Goal: Information Seeking & Learning: Learn about a topic

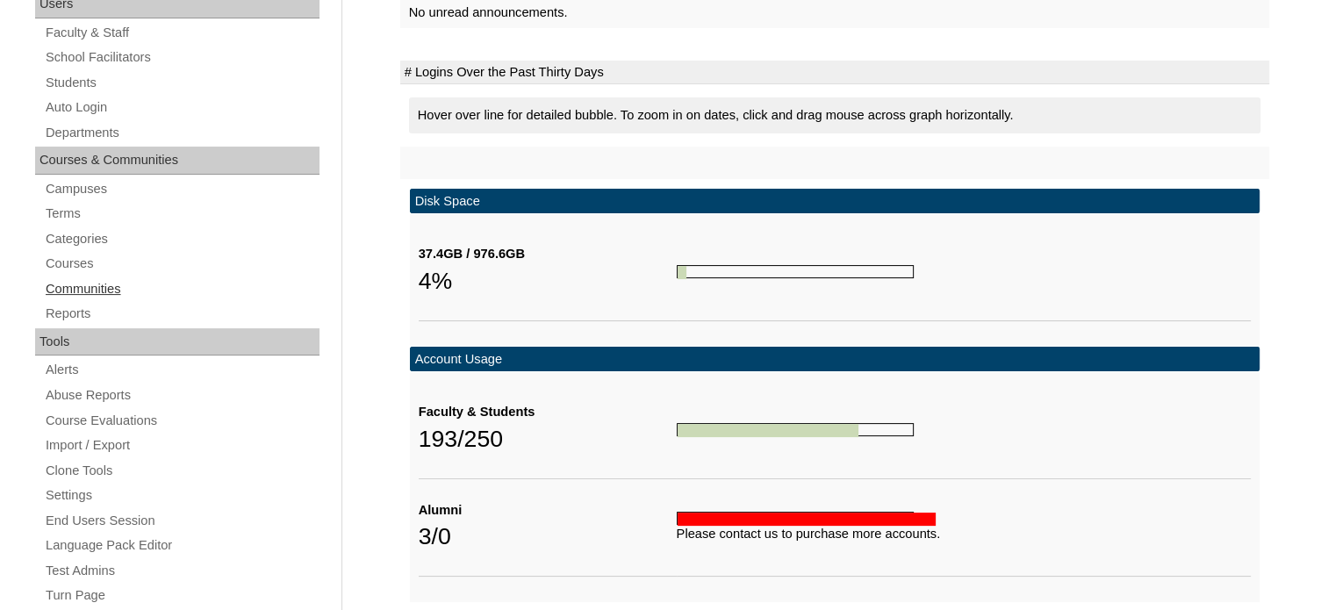
scroll to position [336, 0]
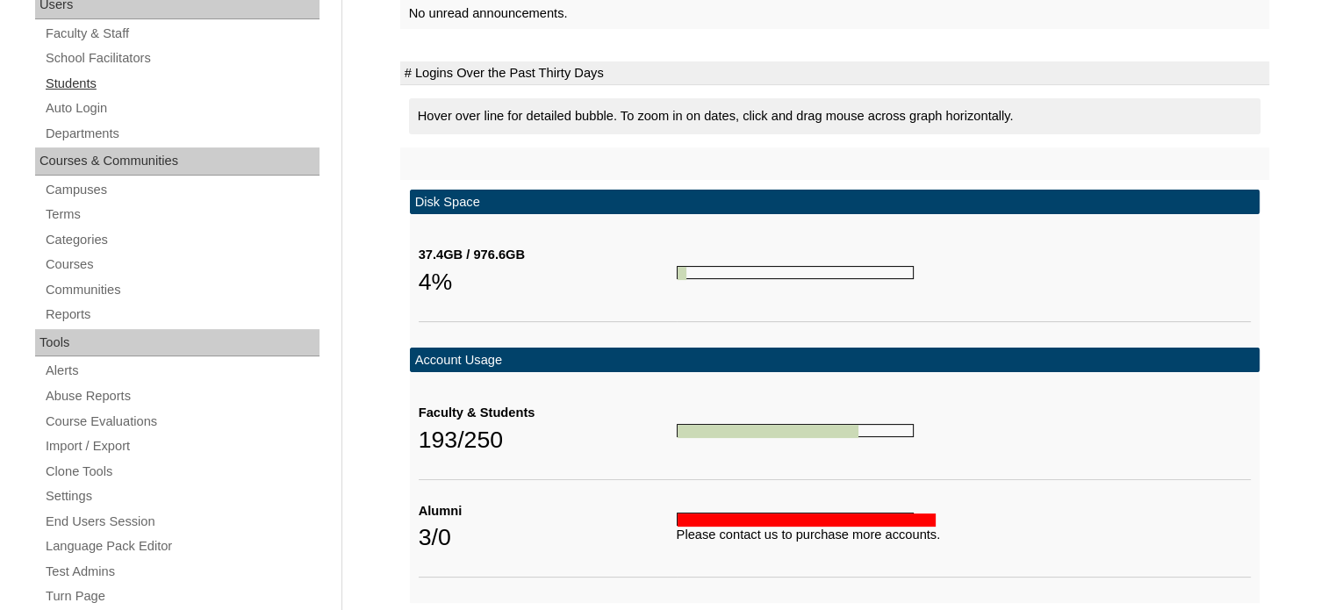
click at [72, 78] on link "Students" at bounding box center [182, 84] width 276 height 22
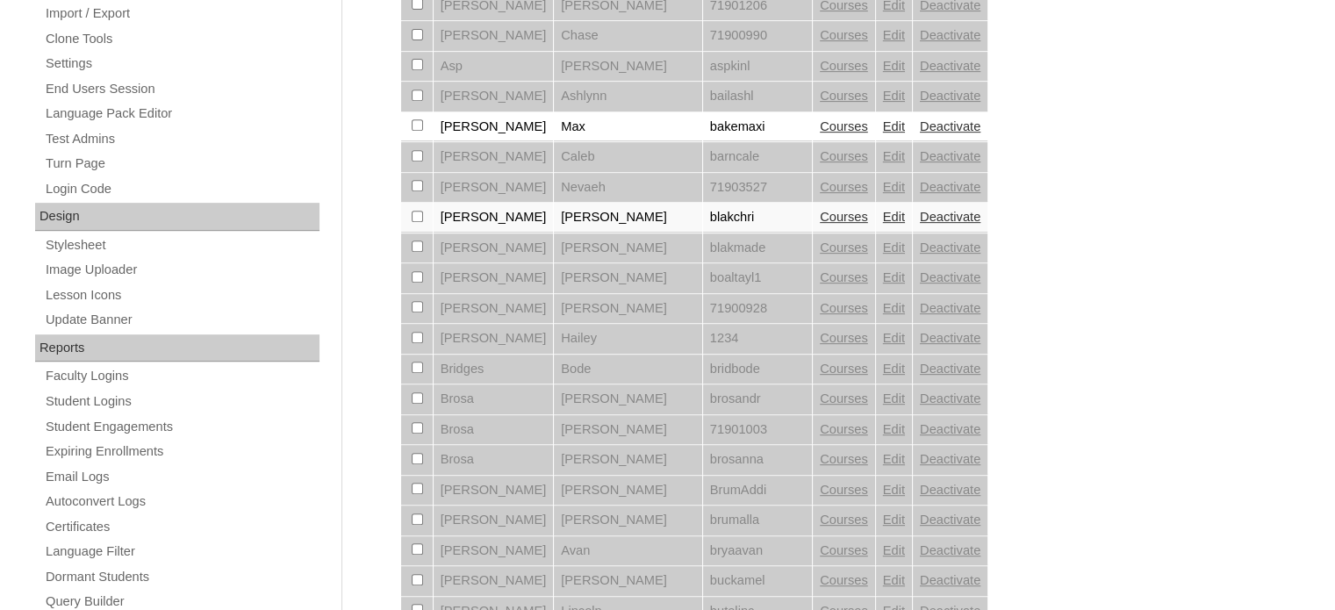
scroll to position [771, 0]
click at [61, 477] on link "Email Logs" at bounding box center [182, 475] width 276 height 22
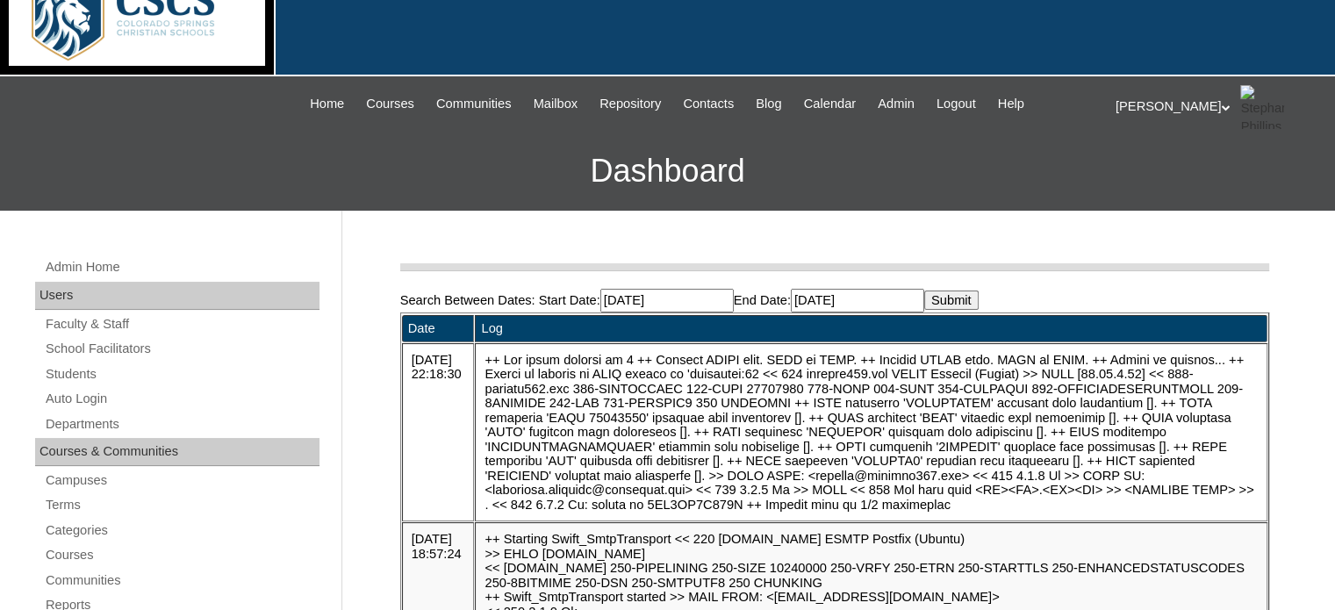
scroll to position [46, 0]
click at [710, 291] on input "2025-08-16" at bounding box center [667, 301] width 133 height 24
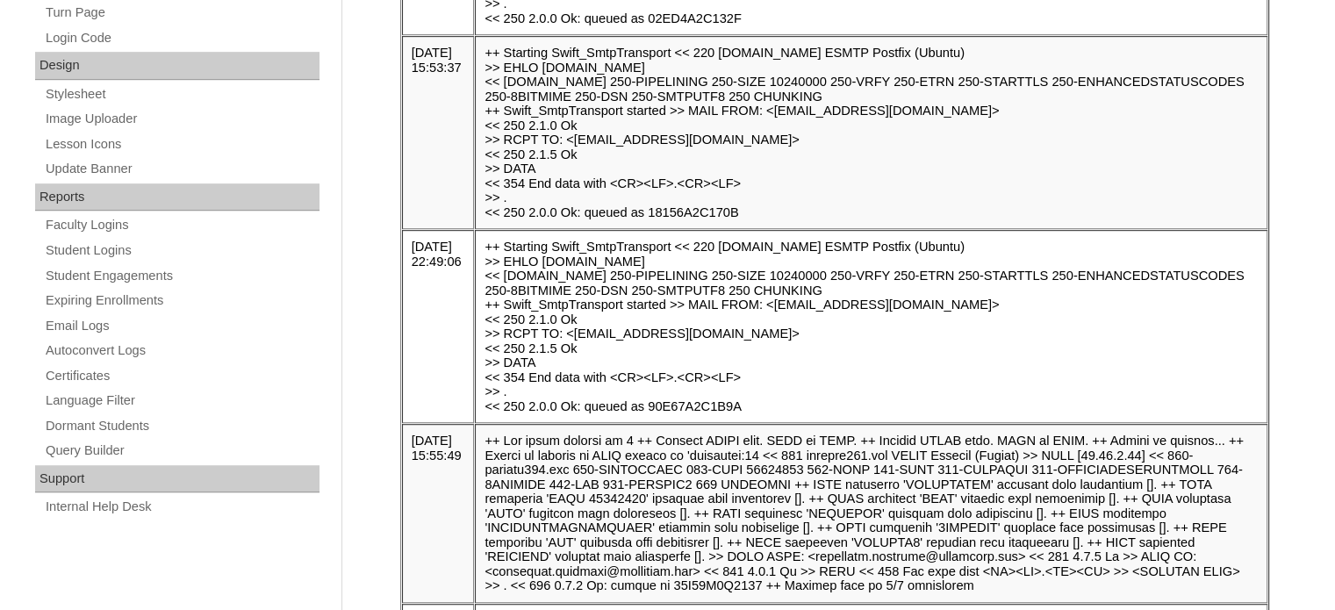
scroll to position [921, 0]
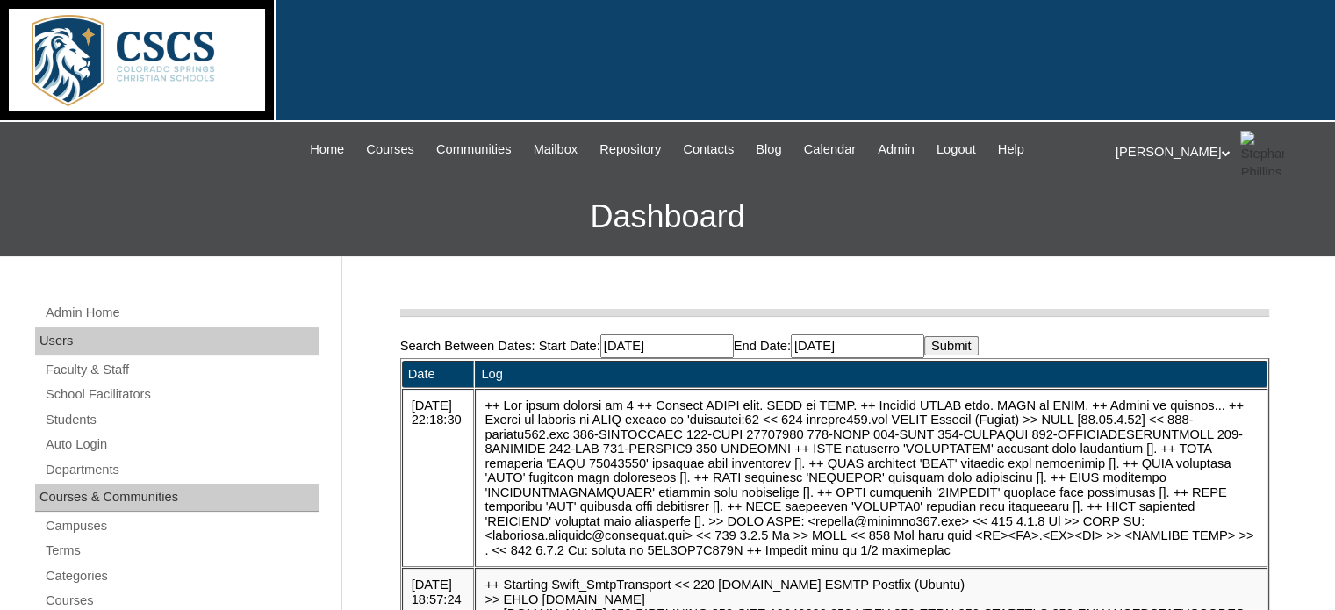
scroll to position [2, 0]
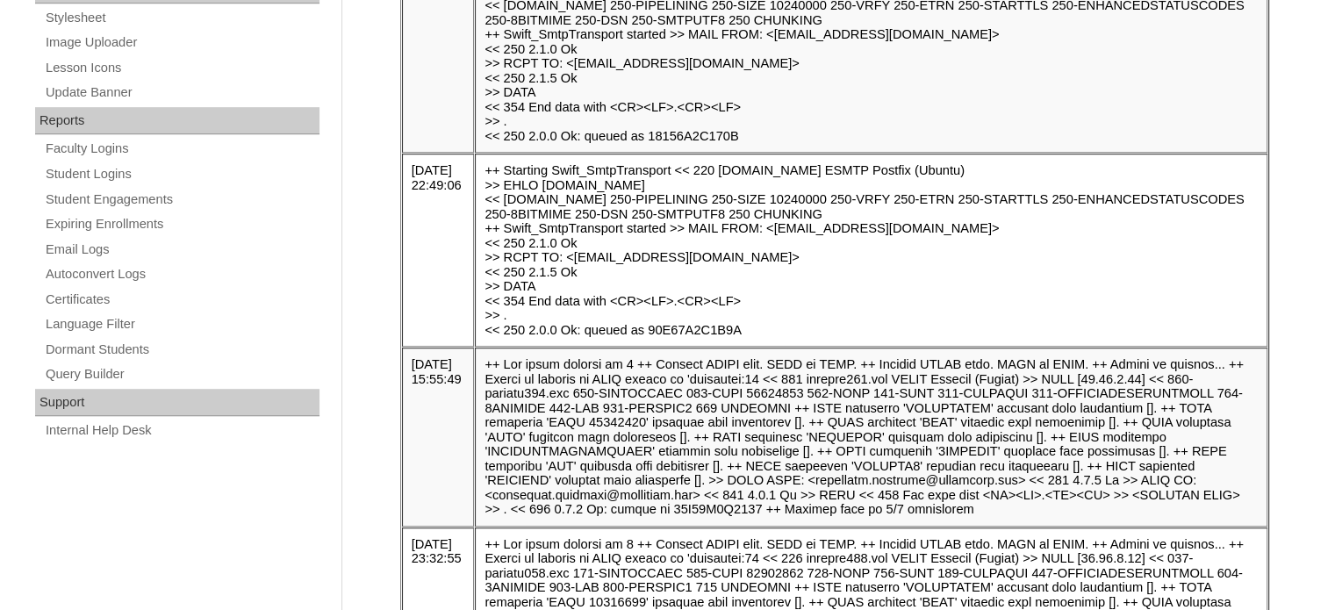
scroll to position [1702, 0]
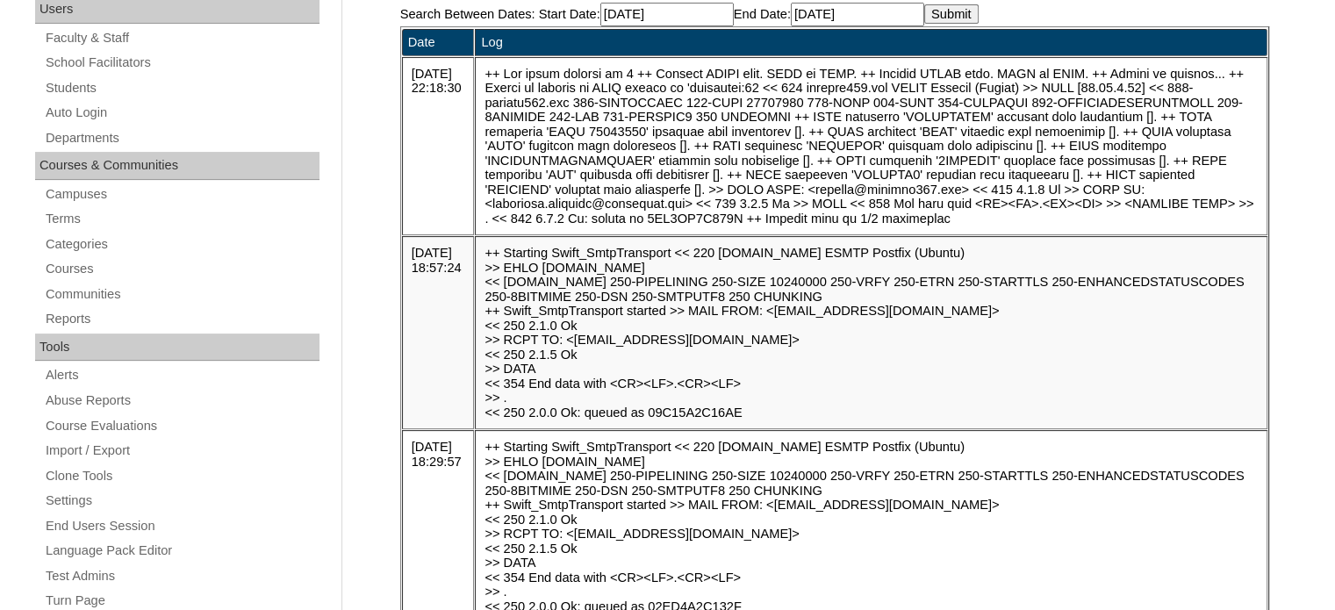
scroll to position [134, 0]
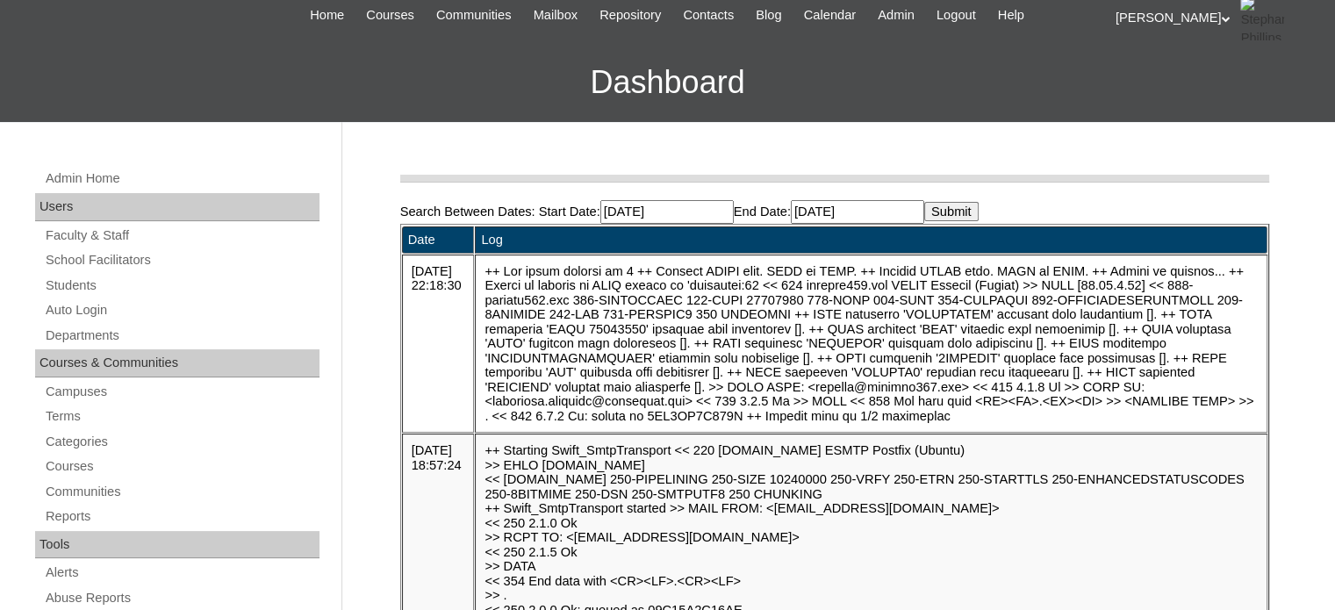
type input "2025-08-01"
click at [875, 204] on input "2025-09-16" at bounding box center [857, 212] width 133 height 24
click at [873, 210] on input "2025-09-16" at bounding box center [857, 212] width 133 height 24
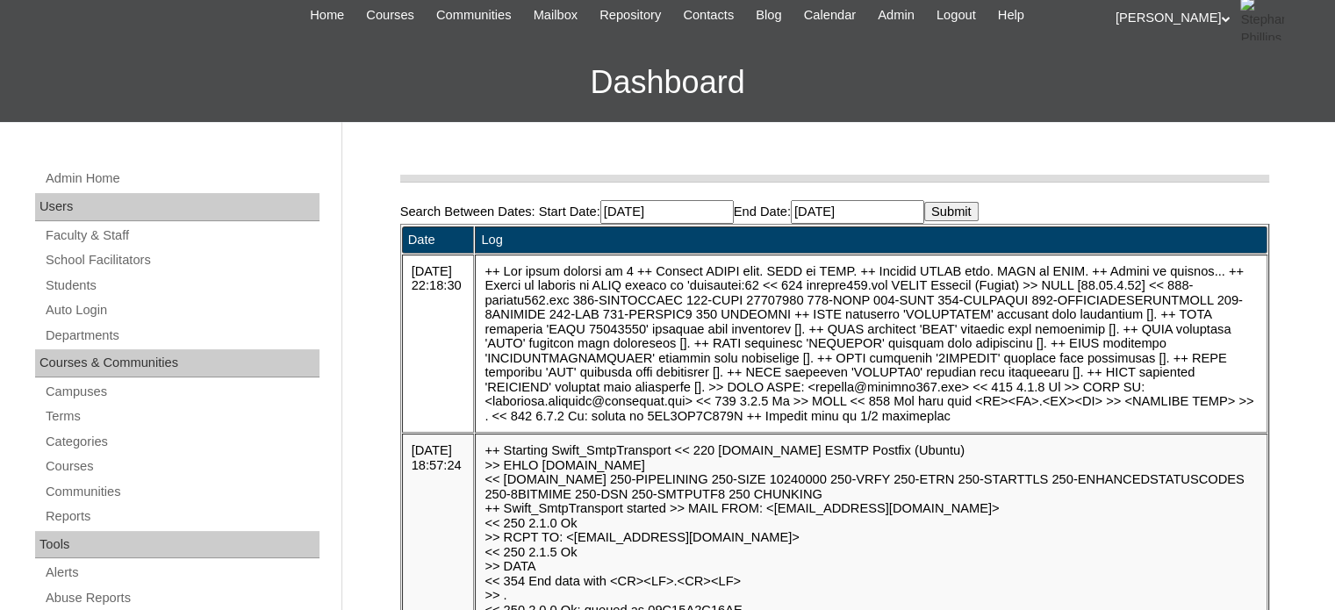
drag, startPoint x: 873, startPoint y: 210, endPoint x: 834, endPoint y: 218, distance: 39.4
click at [834, 218] on input "2025-09-16" at bounding box center [857, 212] width 133 height 24
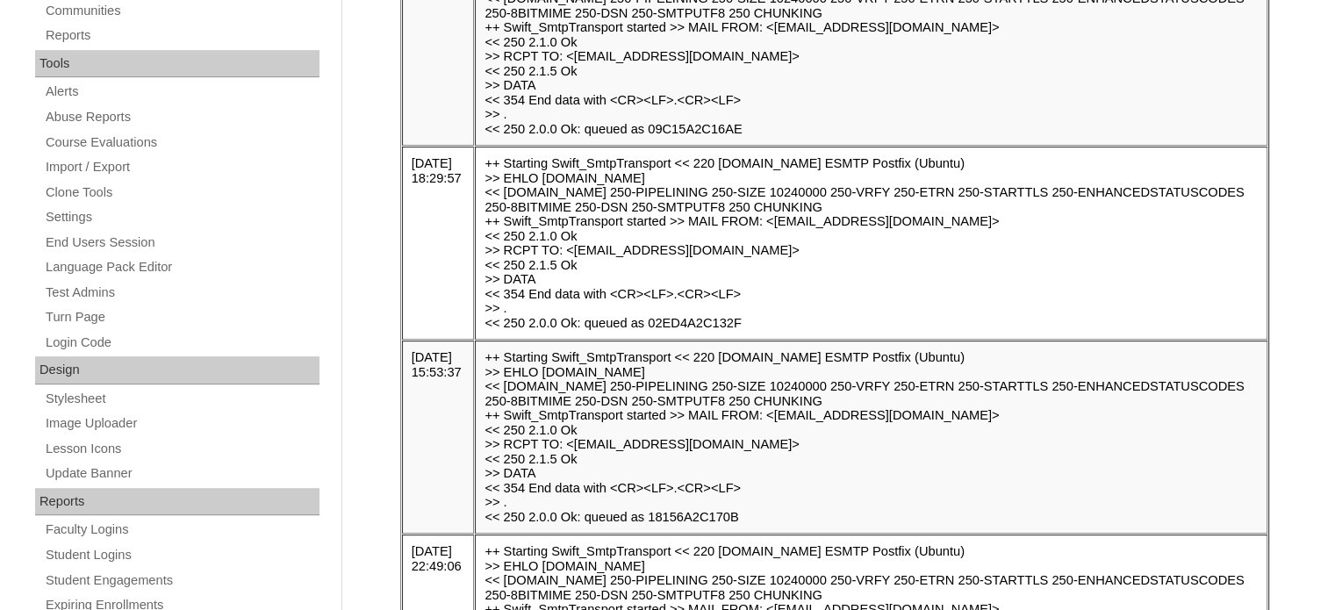
scroll to position [616, 0]
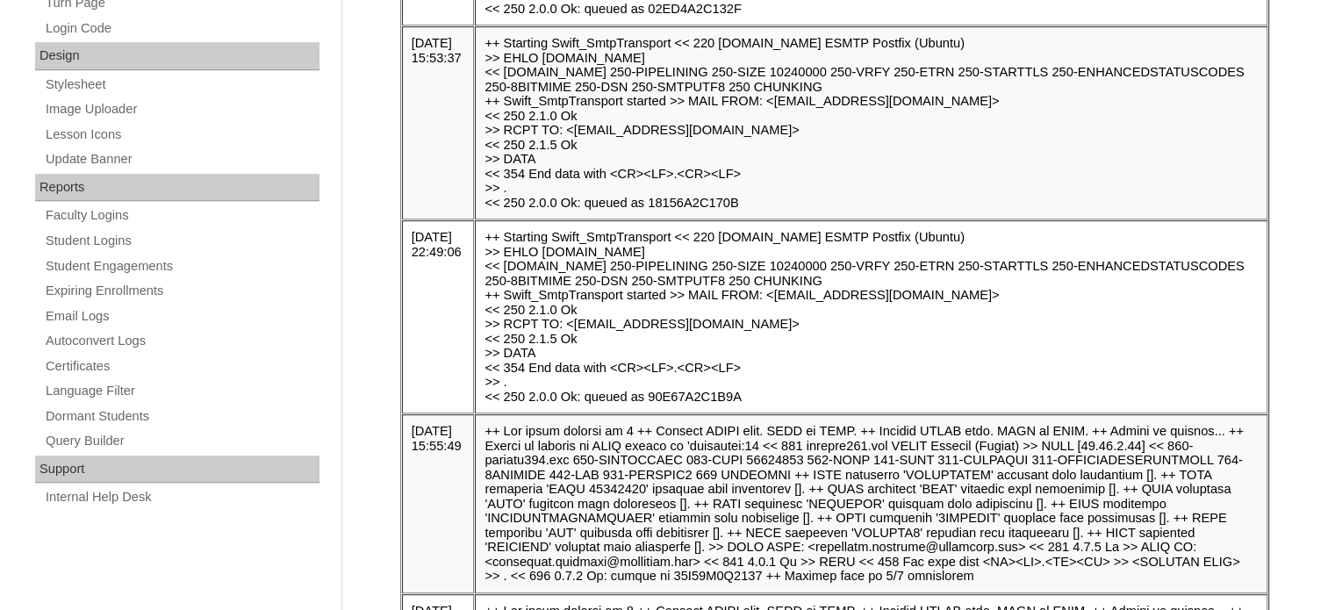
scroll to position [647, 0]
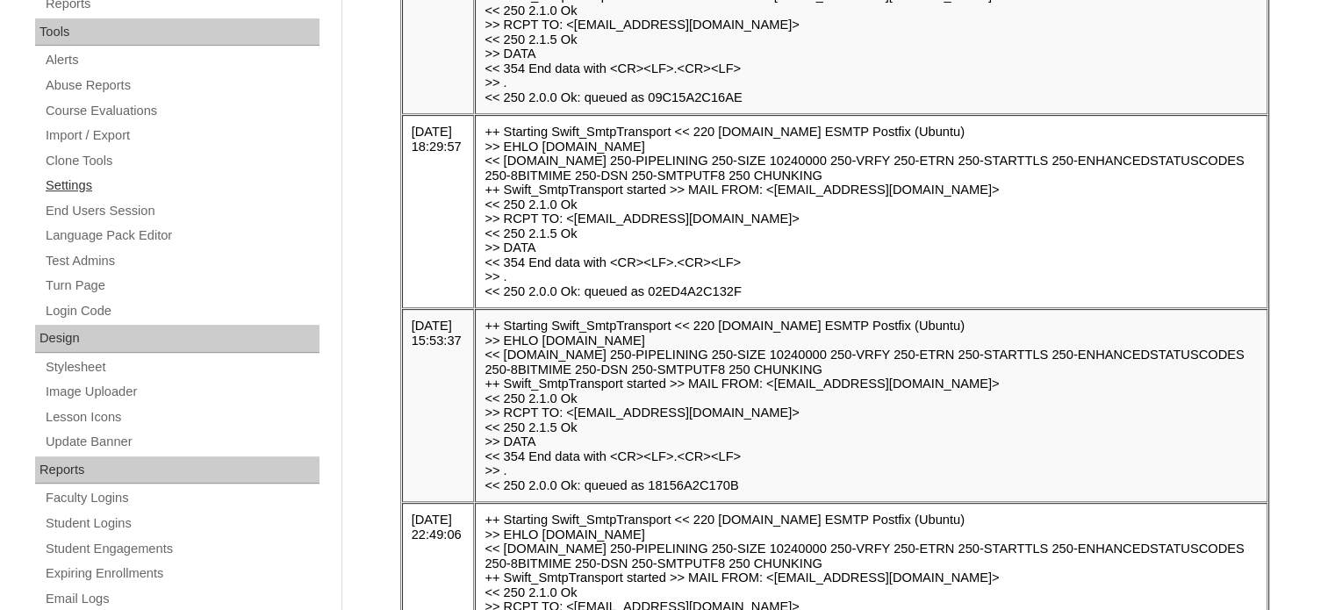
click at [263, 175] on link "Settings" at bounding box center [182, 186] width 276 height 22
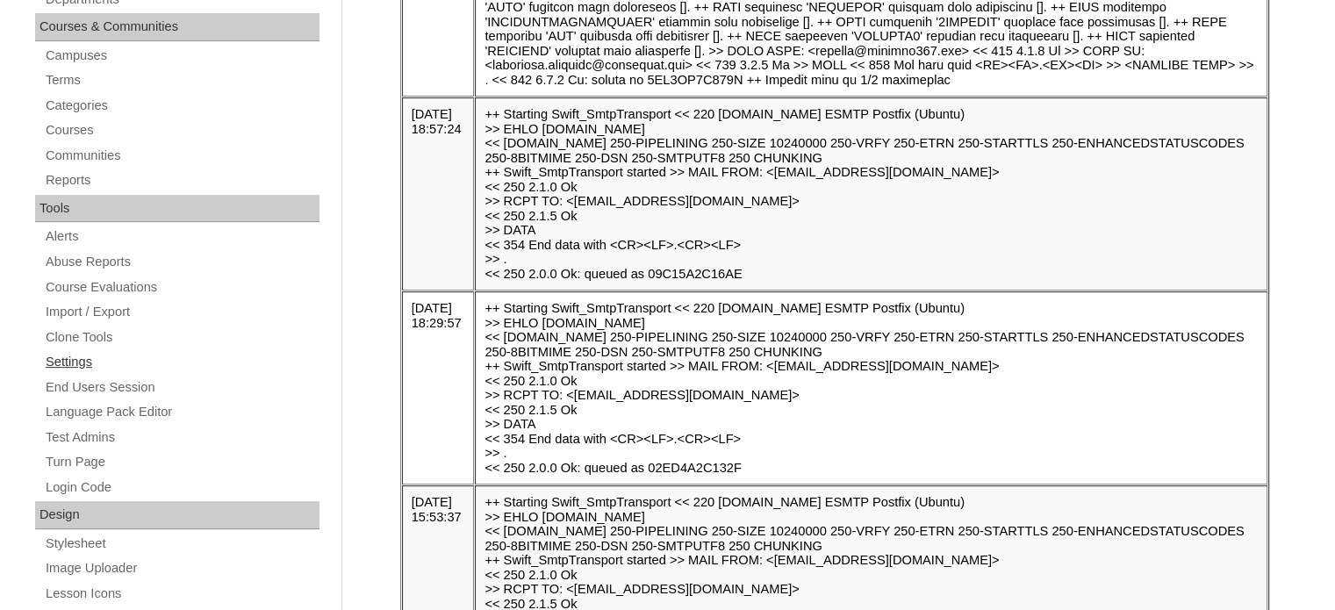
scroll to position [467, 0]
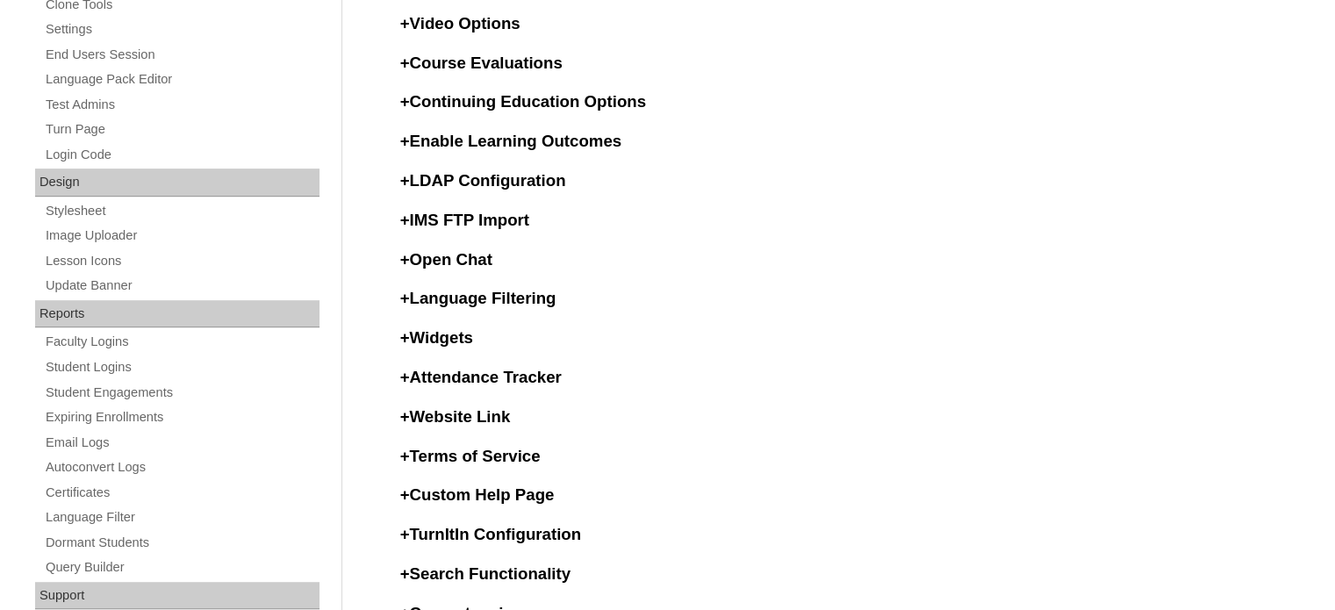
scroll to position [849, 0]
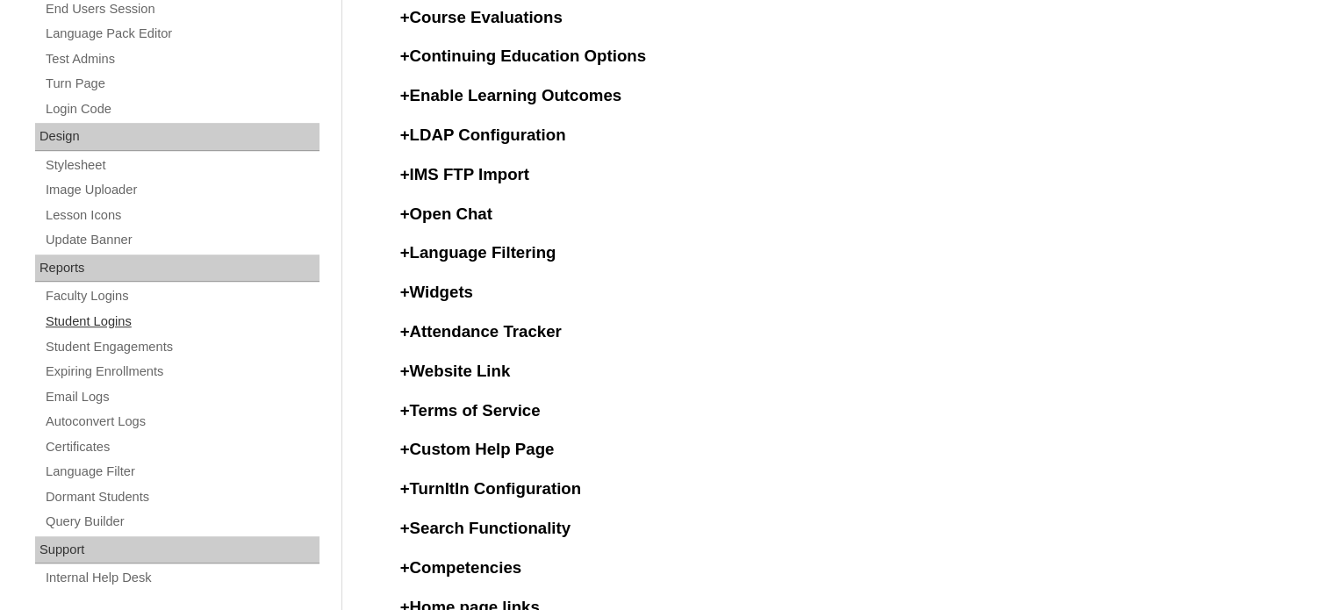
click at [104, 322] on link "Student Logins" at bounding box center [182, 322] width 276 height 22
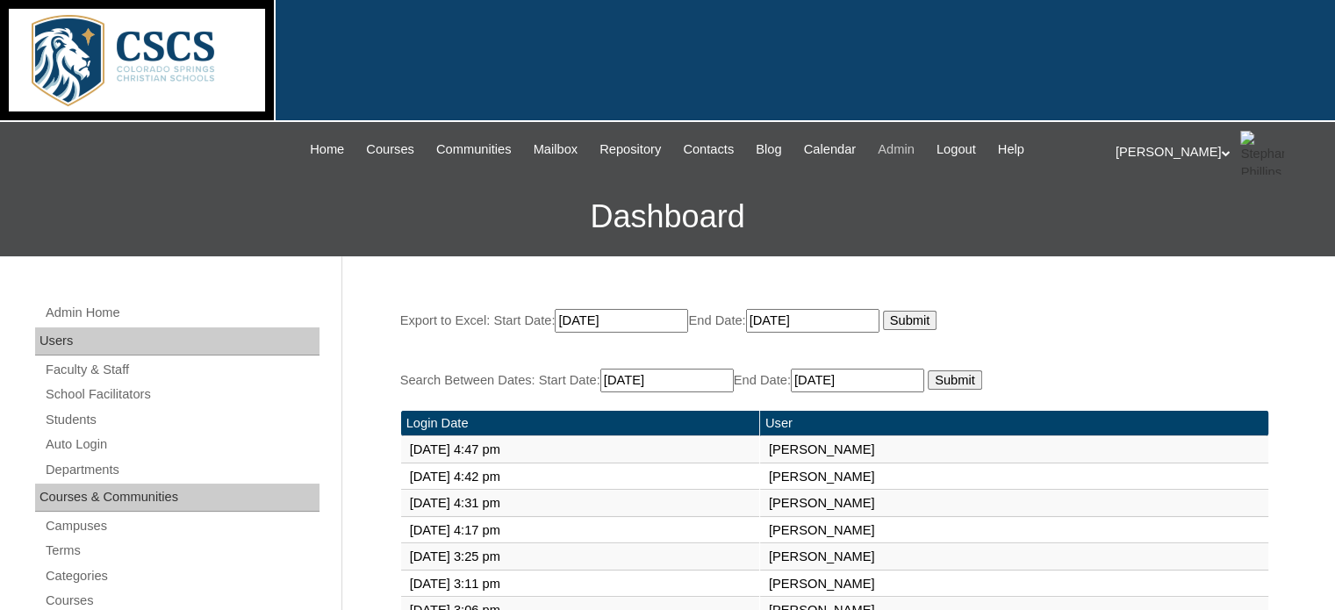
click at [913, 151] on span "Admin" at bounding box center [896, 150] width 37 height 20
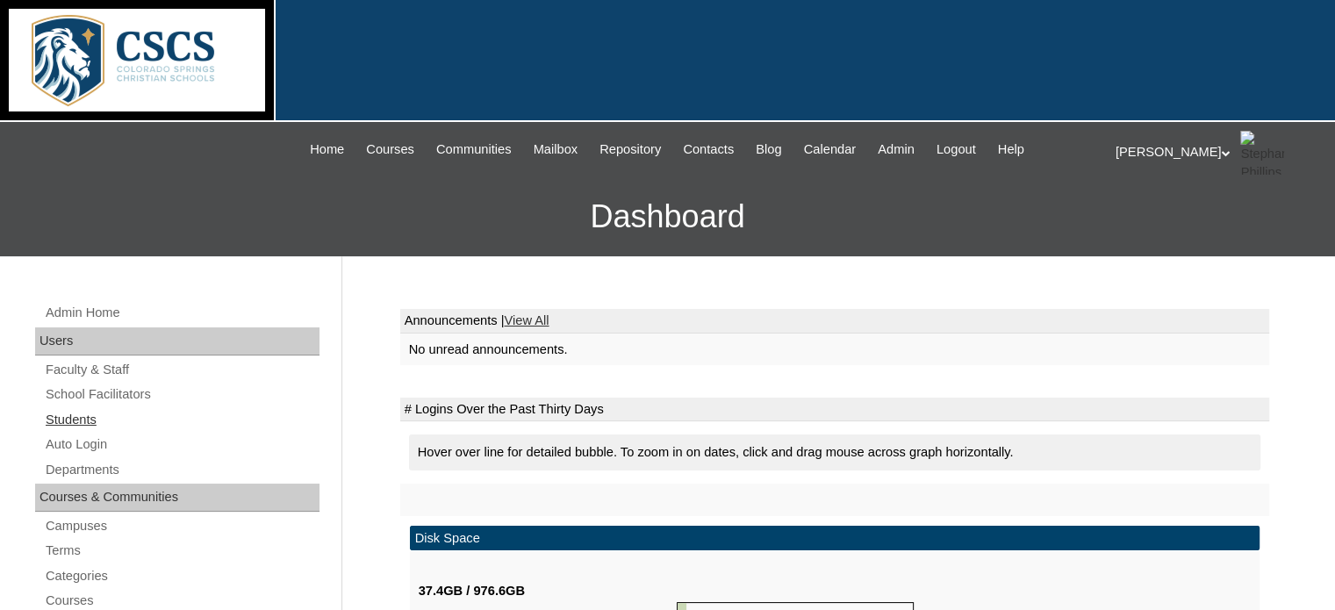
scroll to position [164, 0]
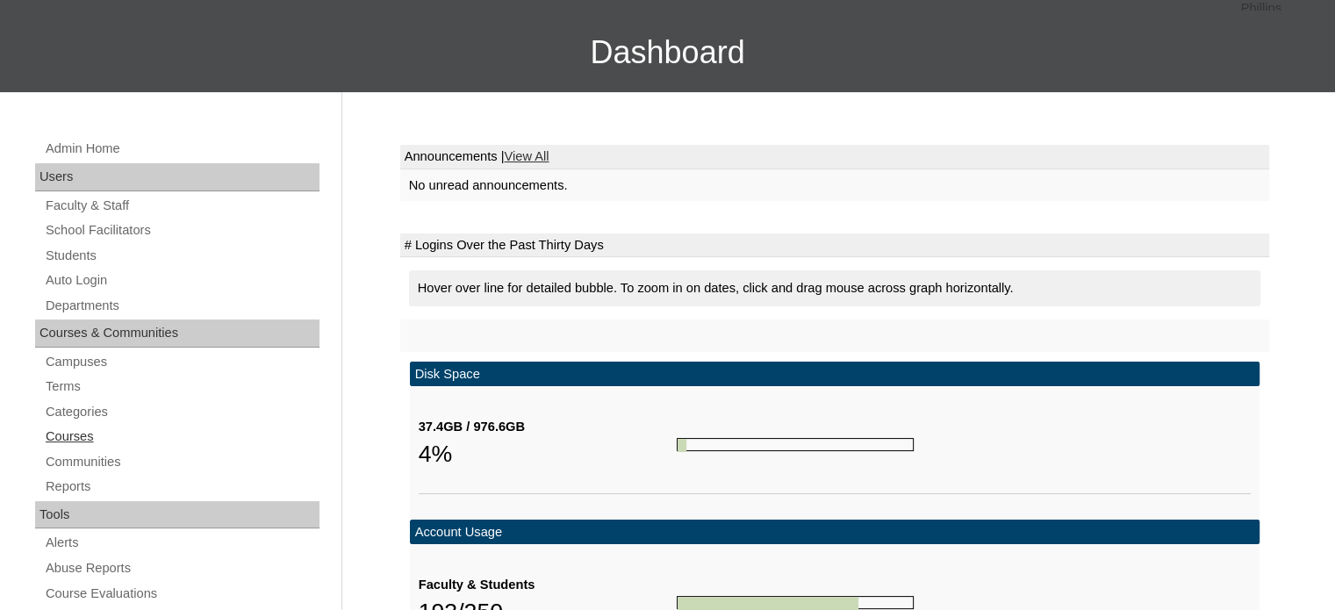
click at [87, 432] on link "Courses" at bounding box center [182, 437] width 276 height 22
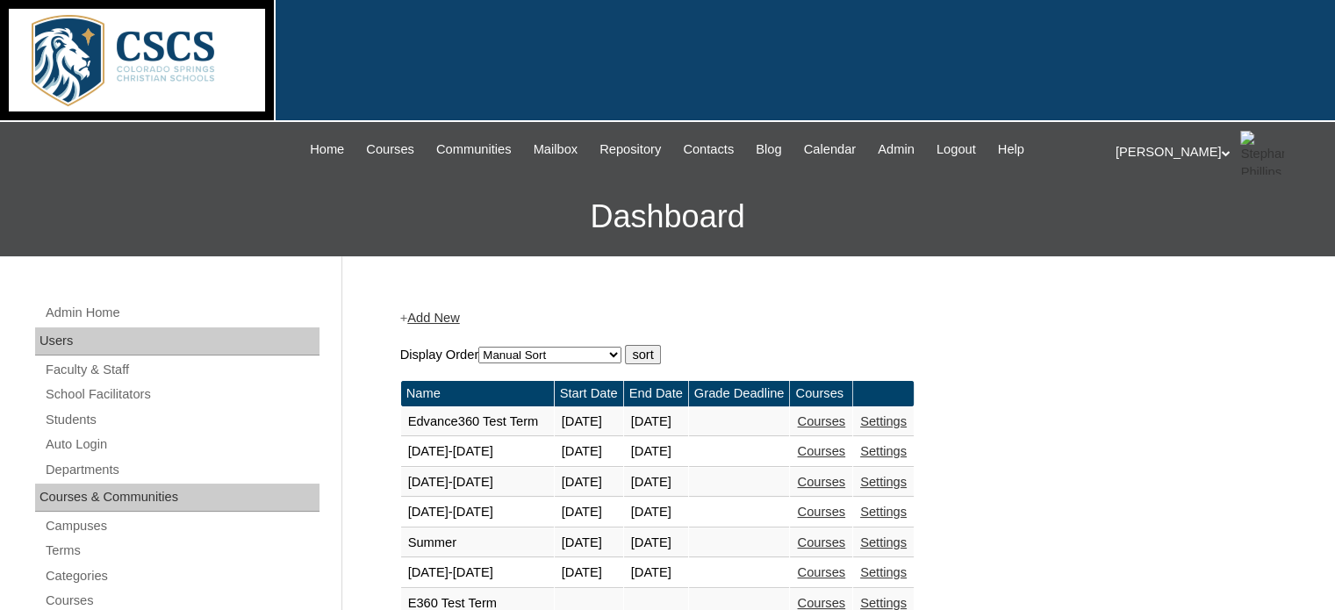
scroll to position [220, 0]
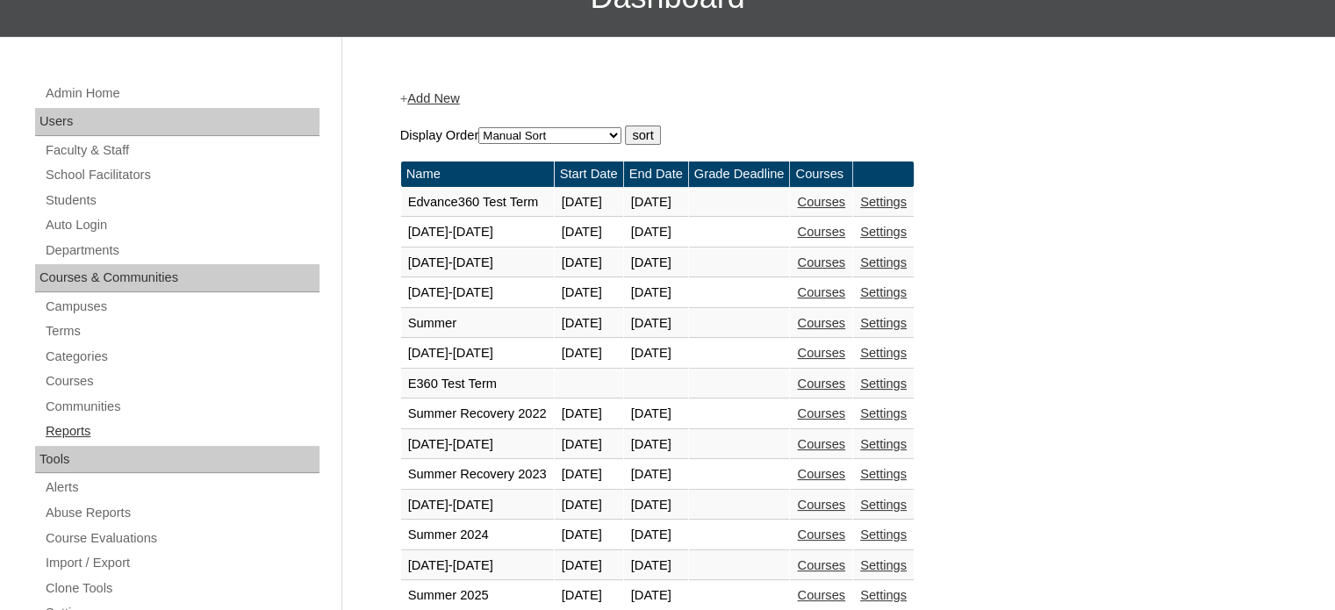
click at [75, 424] on link "Reports" at bounding box center [182, 432] width 276 height 22
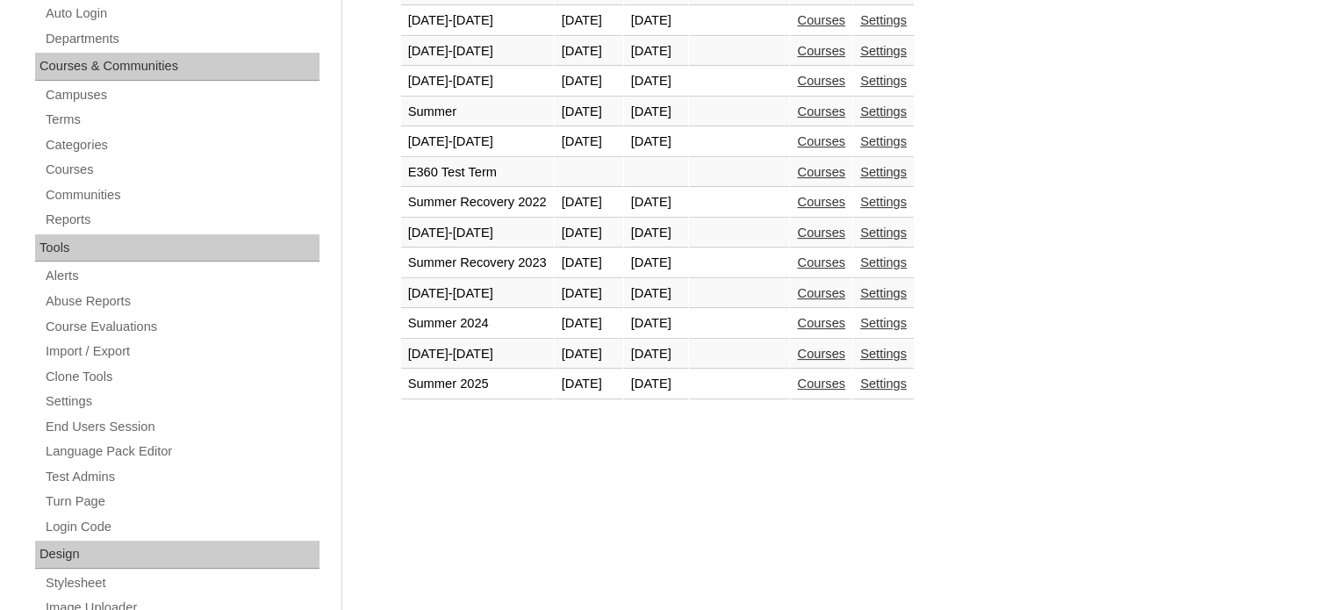
scroll to position [450, 0]
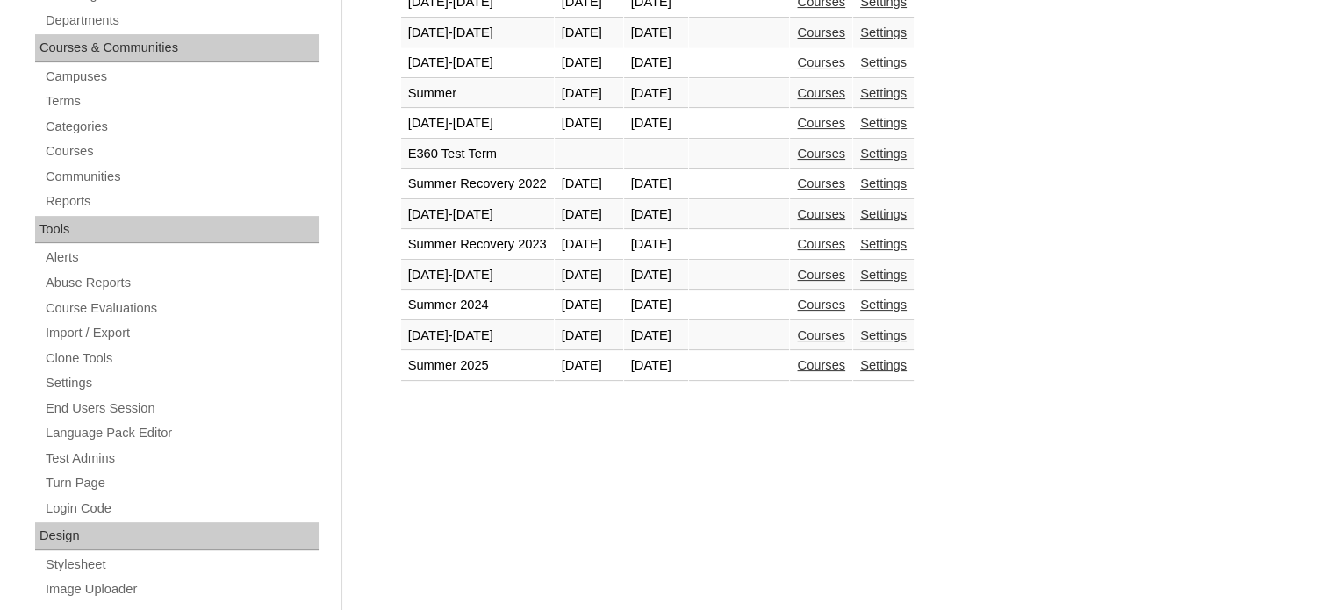
click at [846, 333] on link "Courses" at bounding box center [821, 335] width 48 height 14
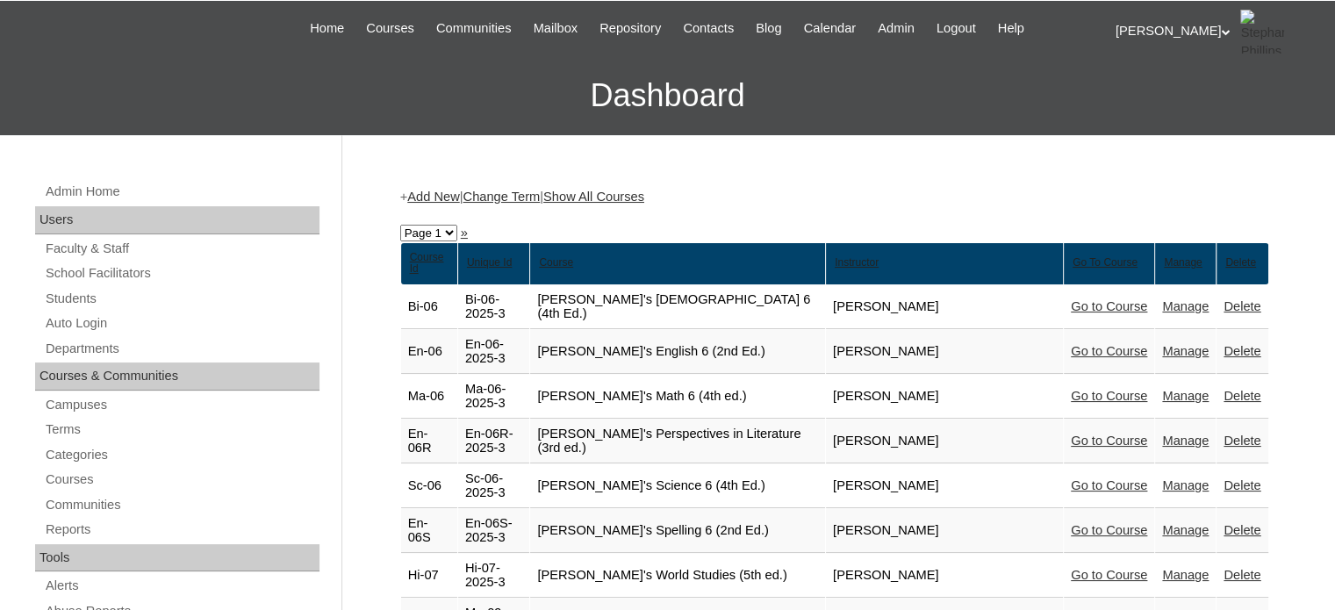
scroll to position [77, 0]
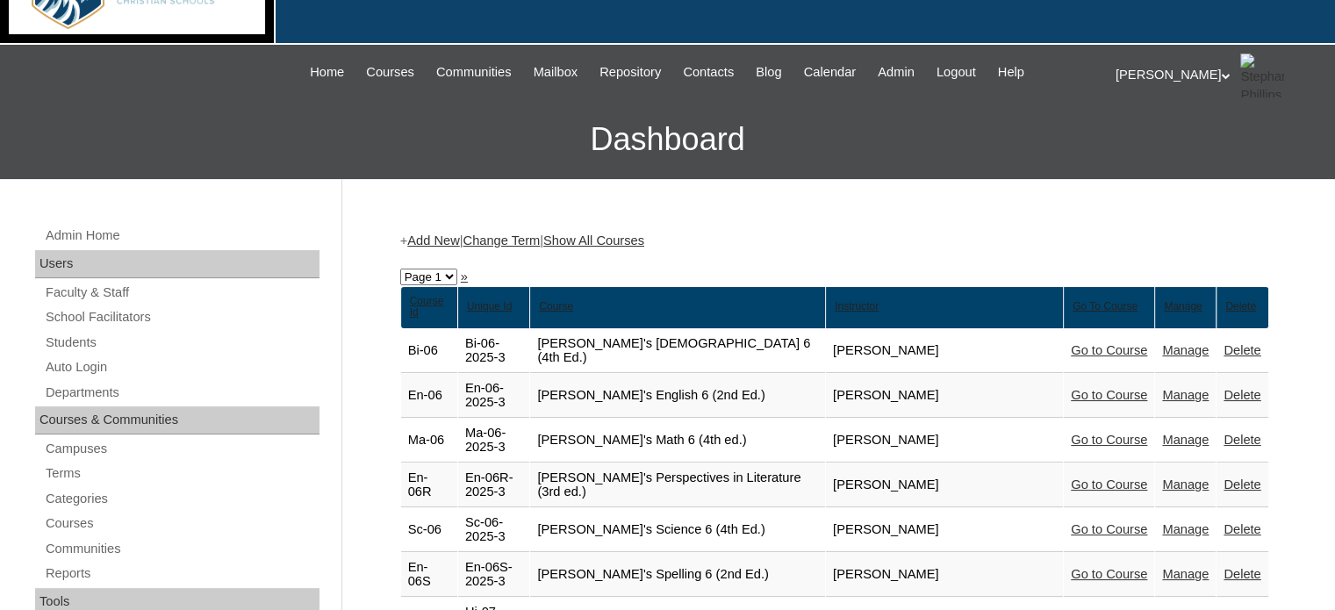
click at [644, 236] on link "Show All Courses" at bounding box center [593, 241] width 101 height 14
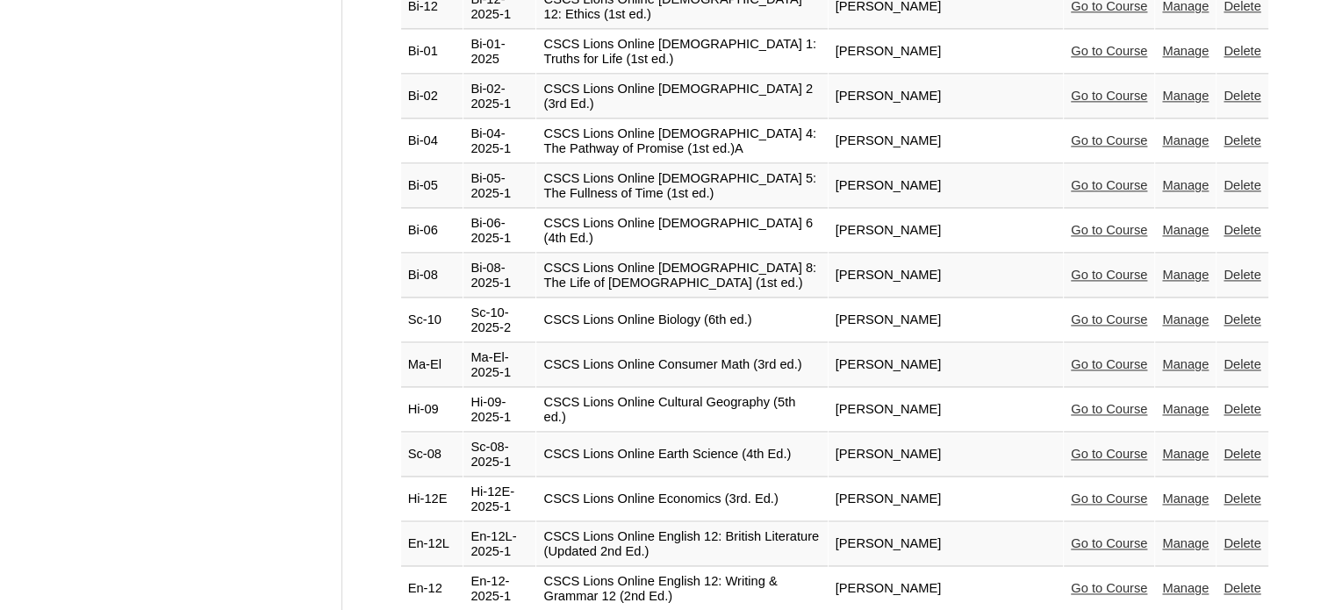
scroll to position [2489, 0]
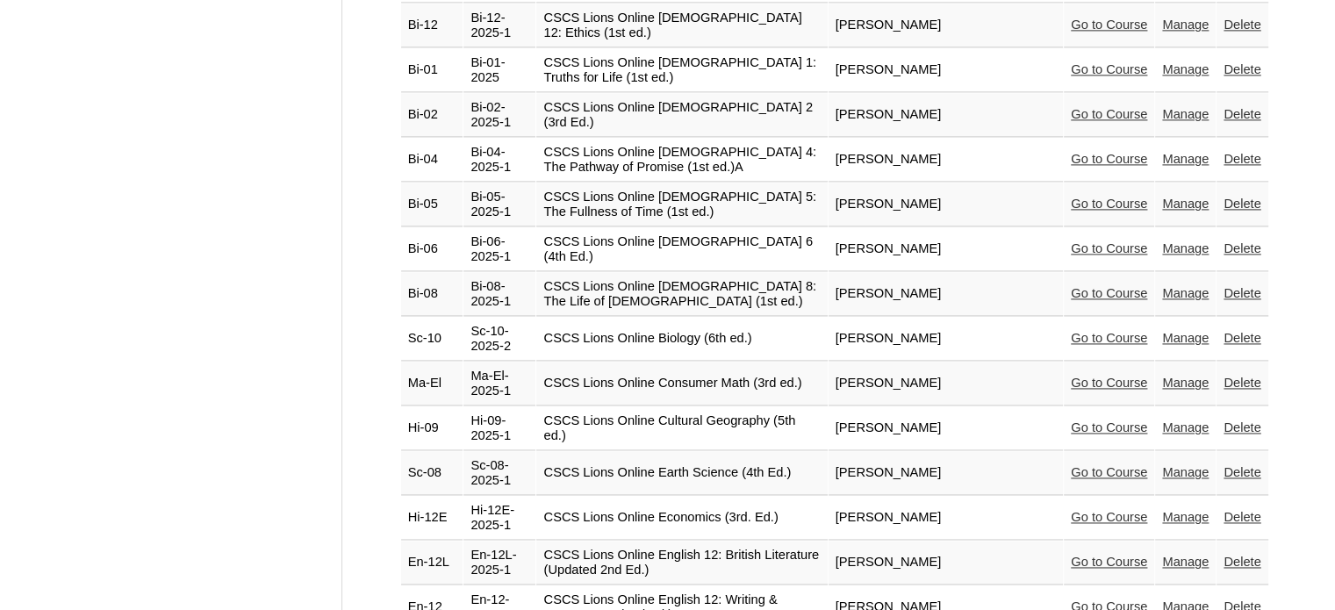
drag, startPoint x: 818, startPoint y: 182, endPoint x: 674, endPoint y: 171, distance: 144.4
click at [674, 362] on td "CSCS Lions Online Consumer Math (3rd ed.)" at bounding box center [681, 384] width 291 height 44
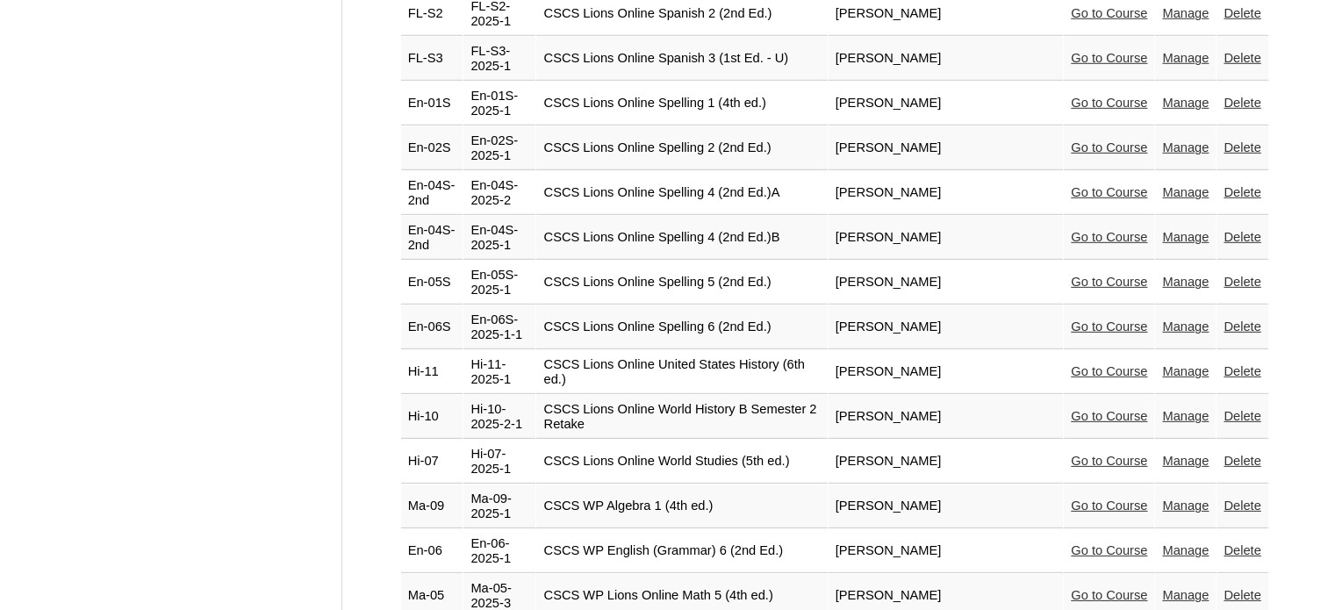
scroll to position [5233, 0]
click at [1124, 498] on link "Go to Course" at bounding box center [1109, 505] width 76 height 14
